Goal: Task Accomplishment & Management: Use online tool/utility

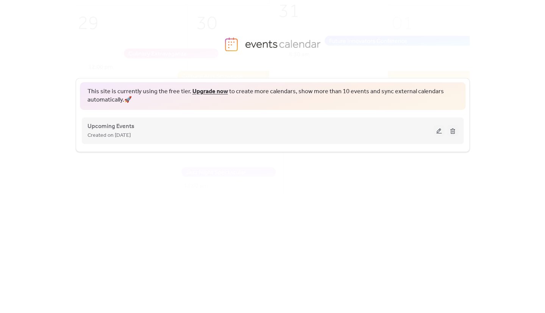
click at [218, 134] on div "Created on [DATE]" at bounding box center [261, 135] width 346 height 9
click at [440, 130] on button at bounding box center [439, 130] width 11 height 11
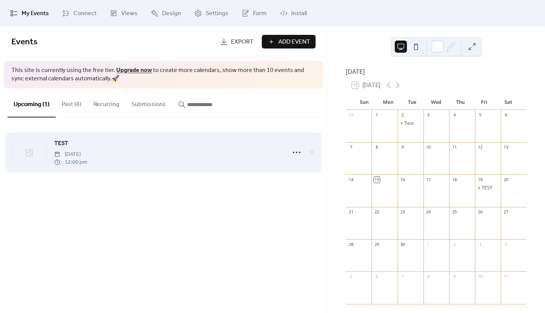
click at [134, 161] on div "TEST [DATE] 12:00 pm" at bounding box center [167, 152] width 227 height 27
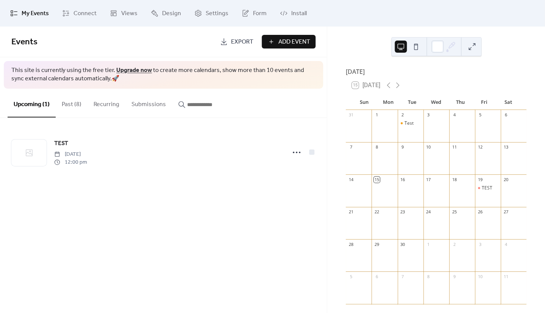
click at [304, 41] on span "Add Event" at bounding box center [294, 42] width 32 height 9
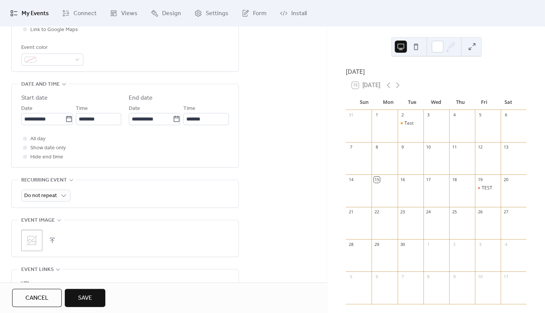
scroll to position [171, 0]
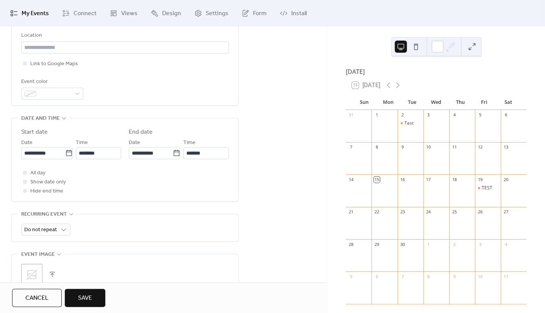
type input "****"
click at [95, 294] on button "Save" at bounding box center [85, 298] width 41 height 18
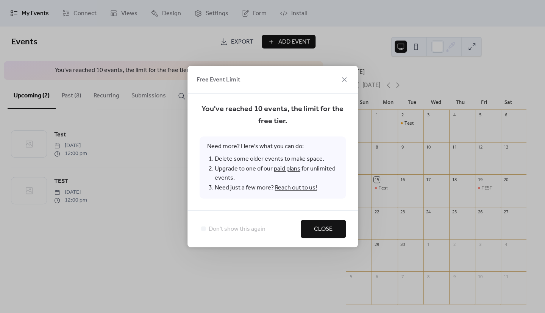
click at [324, 231] on span "Close" at bounding box center [323, 229] width 19 height 9
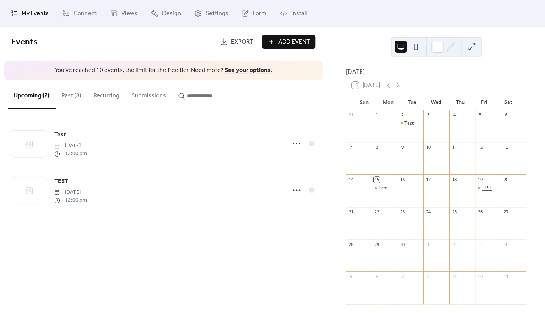
click at [484, 191] on div "TEST" at bounding box center [487, 188] width 11 height 6
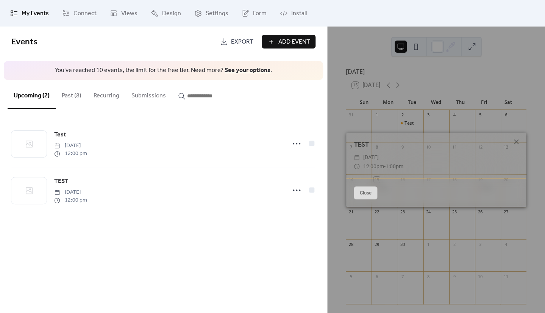
click at [362, 191] on button "Close" at bounding box center [365, 192] width 23 height 13
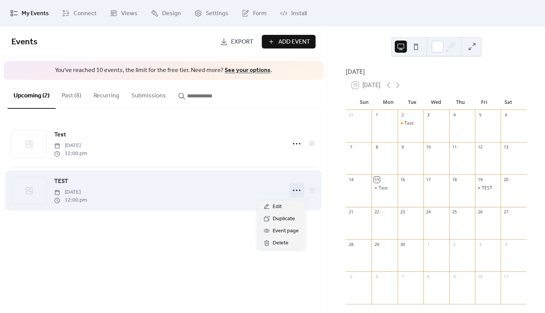
click at [292, 188] on icon at bounding box center [297, 190] width 12 height 12
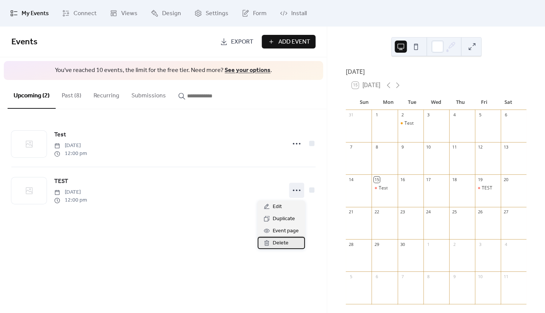
click at [288, 240] on span "Delete" at bounding box center [281, 243] width 16 height 9
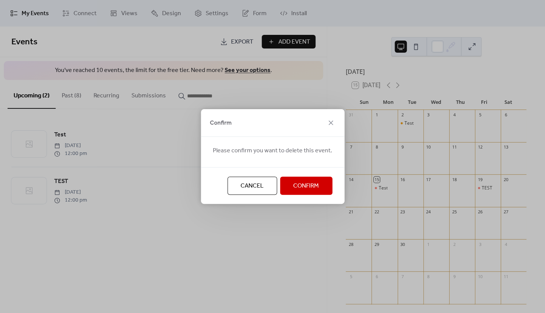
click at [294, 191] on span "Confirm" at bounding box center [306, 186] width 26 height 9
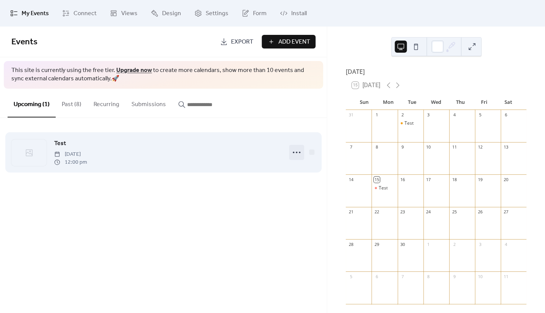
click at [299, 157] on icon at bounding box center [297, 152] width 12 height 12
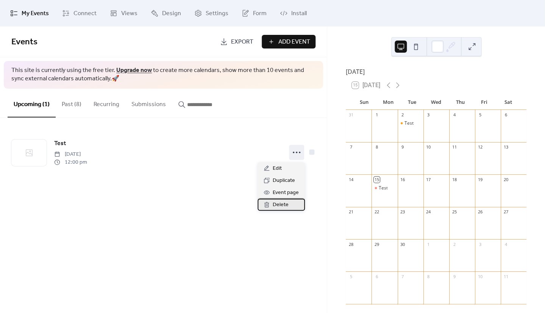
click at [287, 202] on span "Delete" at bounding box center [281, 204] width 16 height 9
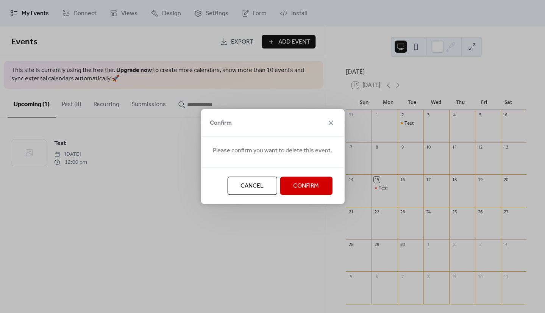
click at [307, 180] on button "Confirm" at bounding box center [306, 186] width 52 height 18
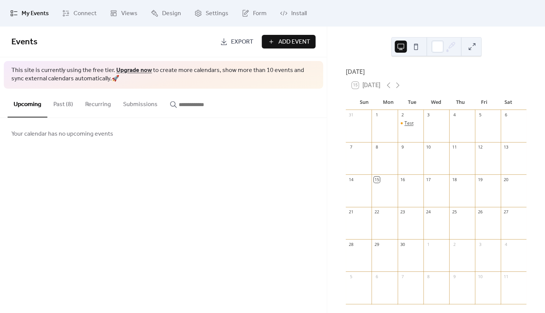
click at [410, 127] on div "Test" at bounding box center [409, 123] width 9 height 6
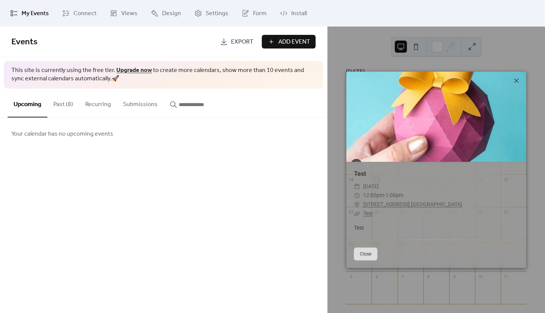
click at [516, 84] on icon at bounding box center [516, 80] width 9 height 9
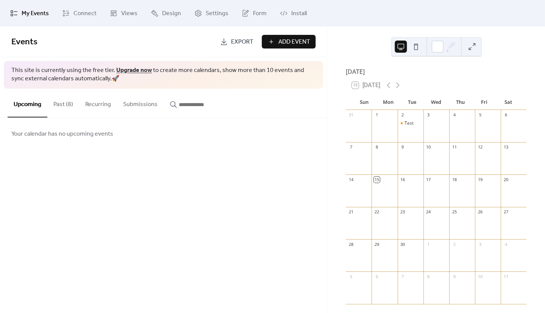
click at [75, 108] on button "Past (8)" at bounding box center [63, 103] width 32 height 28
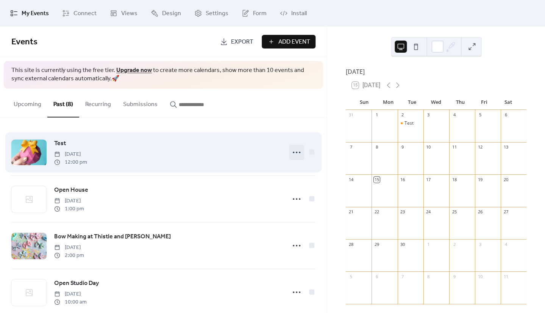
click at [293, 151] on icon at bounding box center [297, 152] width 12 height 12
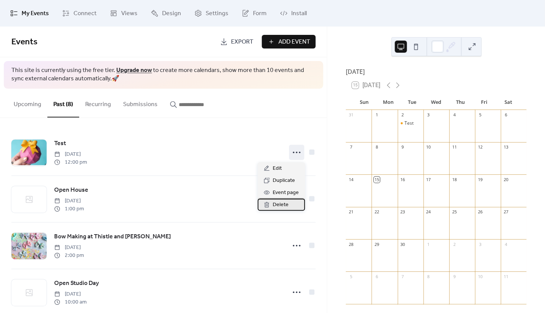
click at [276, 205] on span "Delete" at bounding box center [281, 204] width 16 height 9
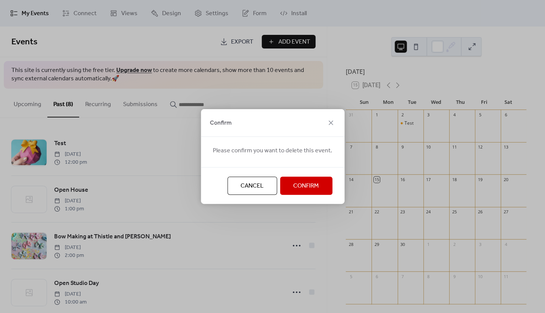
click at [295, 190] on span "Confirm" at bounding box center [306, 186] width 26 height 9
